Goal: Navigation & Orientation: Find specific page/section

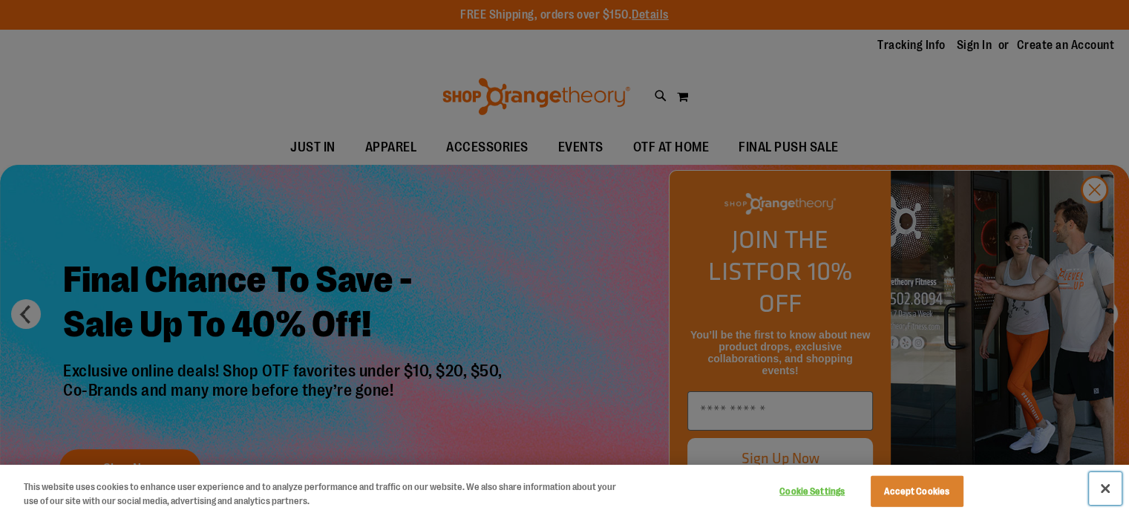
click at [1095, 491] on button "Close" at bounding box center [1105, 488] width 33 height 33
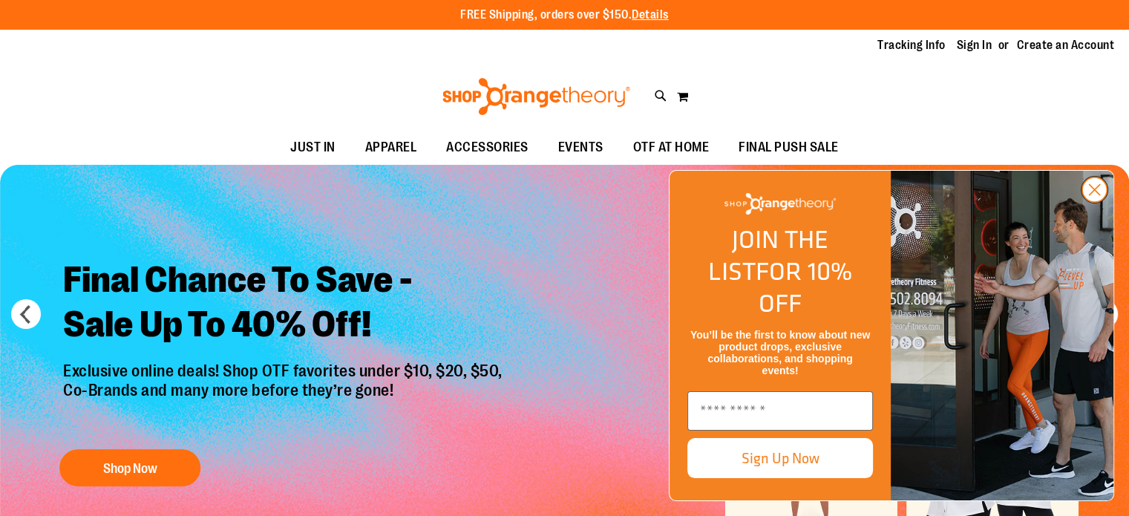
click at [1087, 202] on circle "Close dialog" at bounding box center [1094, 189] width 24 height 24
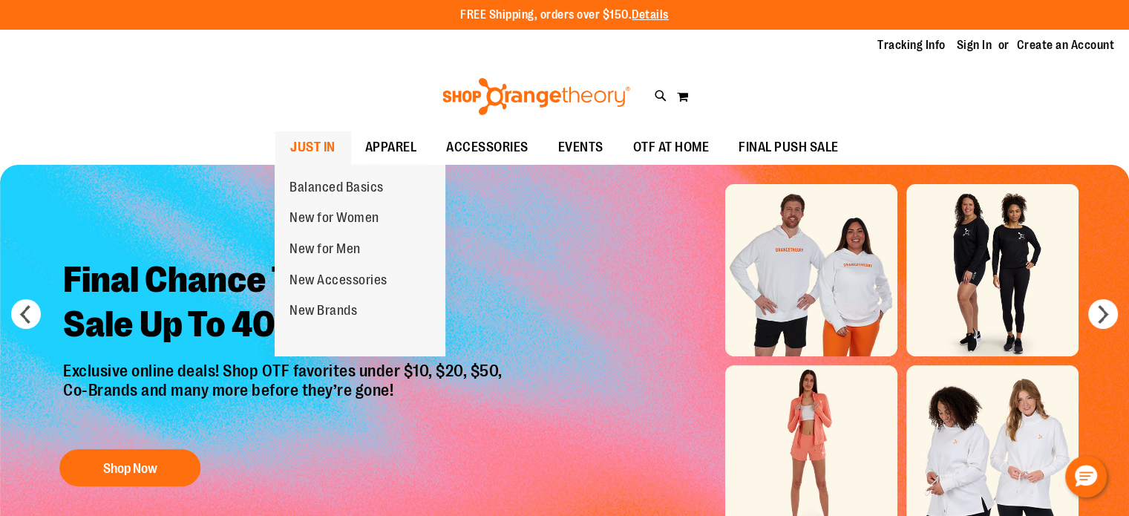
click at [312, 145] on span "JUST IN" at bounding box center [312, 147] width 45 height 33
click at [332, 220] on span "New for Women" at bounding box center [334, 219] width 90 height 19
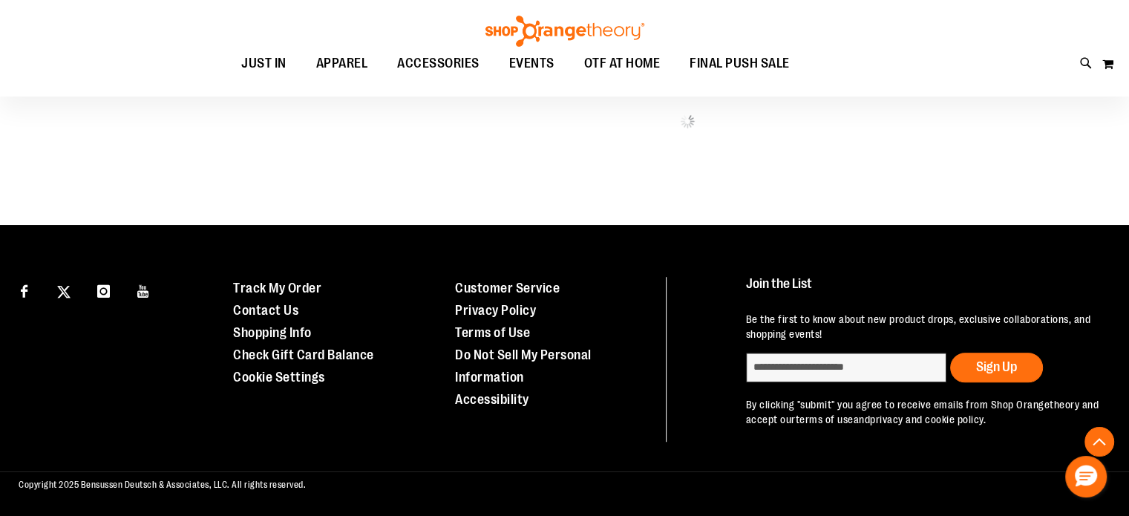
scroll to position [1034, 0]
